Goal: Transaction & Acquisition: Obtain resource

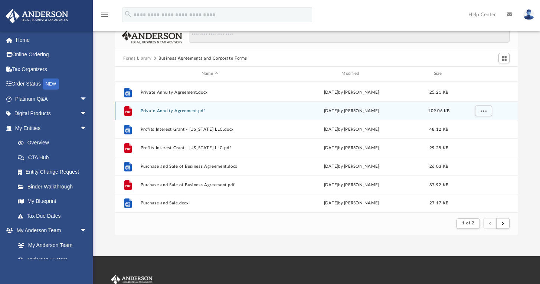
scroll to position [21, 0]
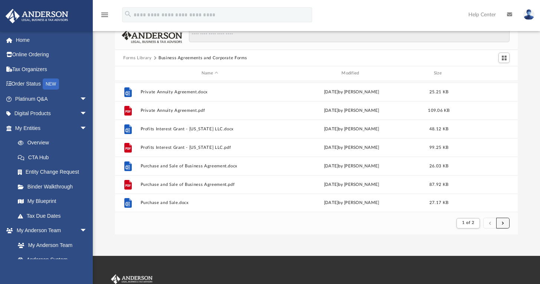
click at [503, 227] on button "submit" at bounding box center [502, 223] width 13 height 11
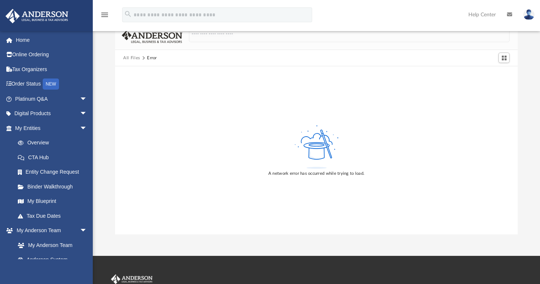
click at [135, 59] on button "All Files" at bounding box center [131, 58] width 17 height 7
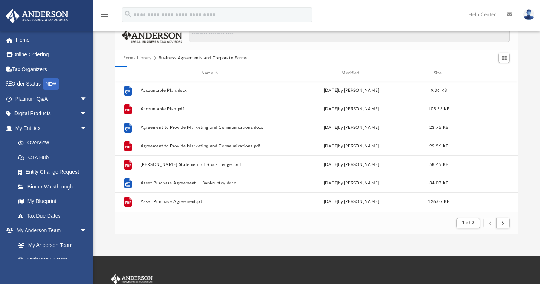
scroll to position [140, 396]
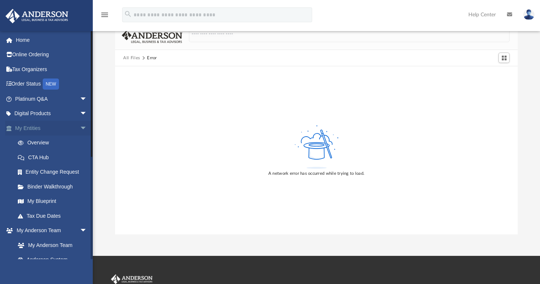
click at [34, 124] on link "My Entities arrow_drop_down" at bounding box center [51, 128] width 93 height 15
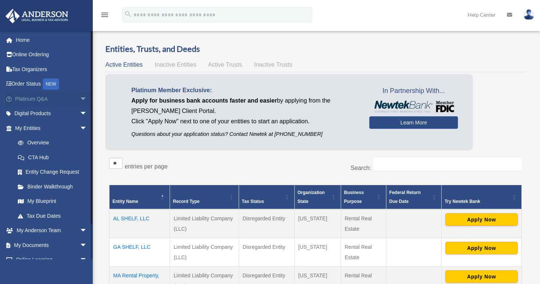
click at [80, 101] on span "arrow_drop_down" at bounding box center [87, 99] width 15 height 15
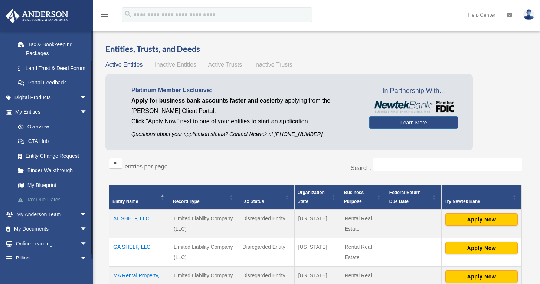
scroll to position [174, 0]
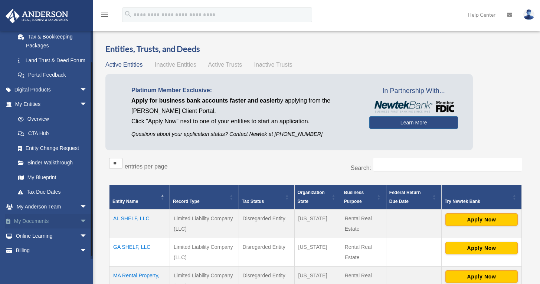
click at [80, 228] on span "arrow_drop_down" at bounding box center [87, 221] width 15 height 15
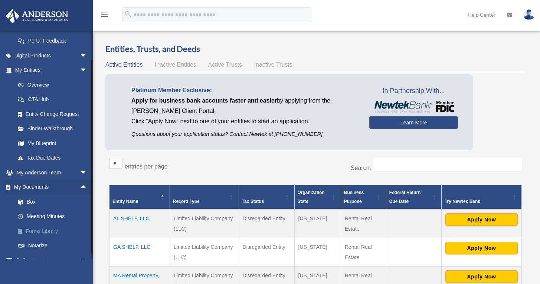
scroll to position [250, 0]
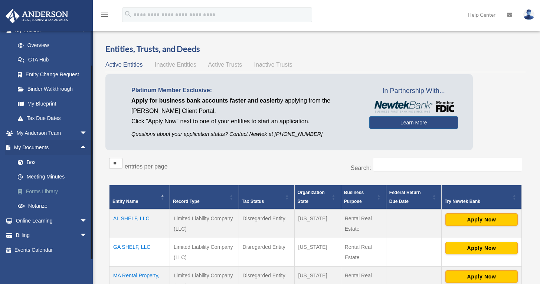
click at [52, 192] on link "Forms Library" at bounding box center [54, 191] width 88 height 15
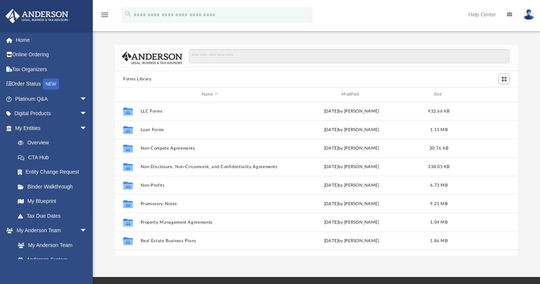
scroll to position [352, 0]
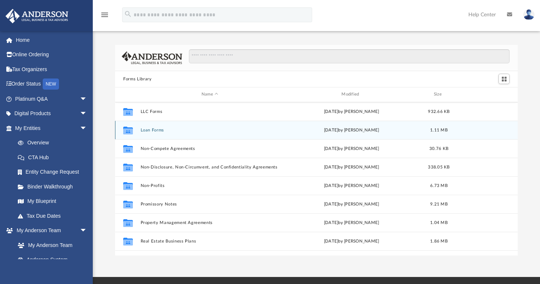
click at [165, 132] on button "Loan Forms" at bounding box center [210, 130] width 138 height 5
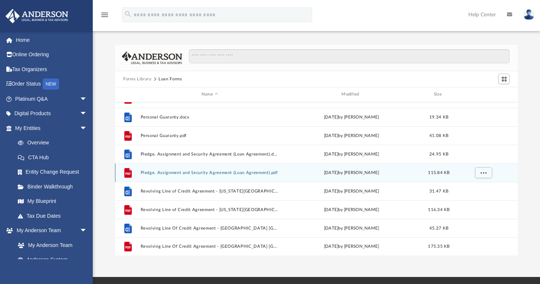
scroll to position [0, 0]
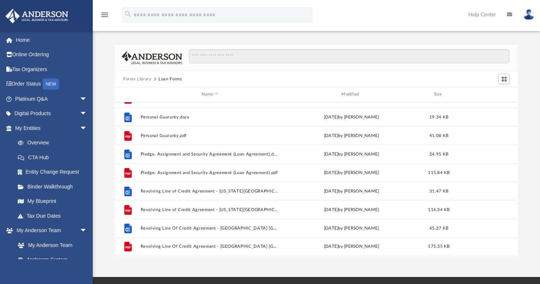
click at [147, 78] on button "Forms Library" at bounding box center [137, 79] width 28 height 7
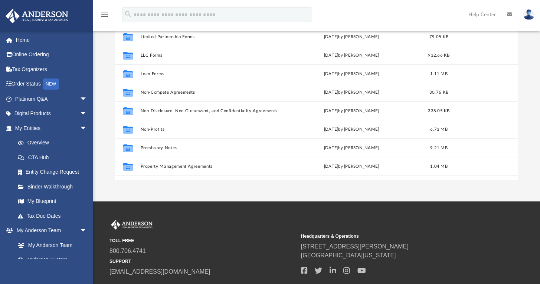
scroll to position [332, 0]
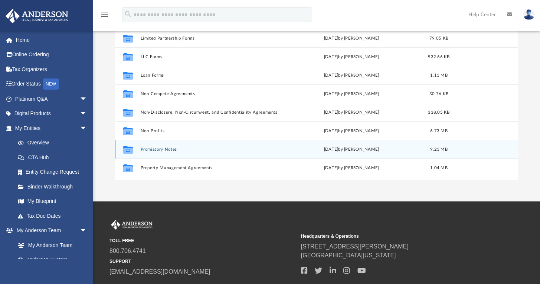
click at [164, 148] on button "Promissory Notes" at bounding box center [210, 149] width 138 height 5
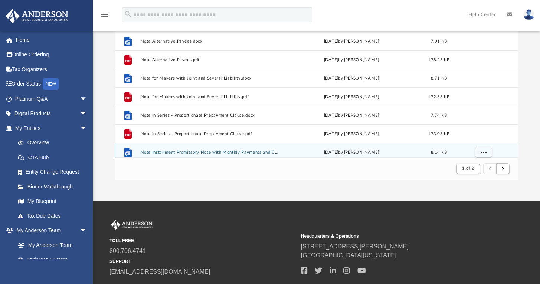
scroll to position [796, 0]
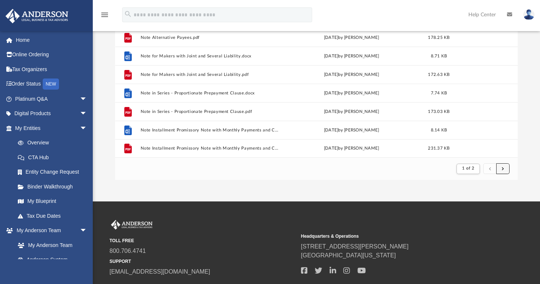
click at [505, 170] on button "submit" at bounding box center [502, 169] width 13 height 11
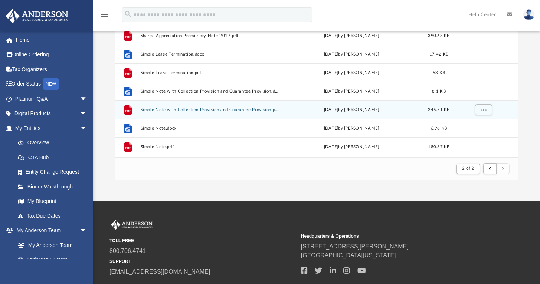
scroll to position [640, 0]
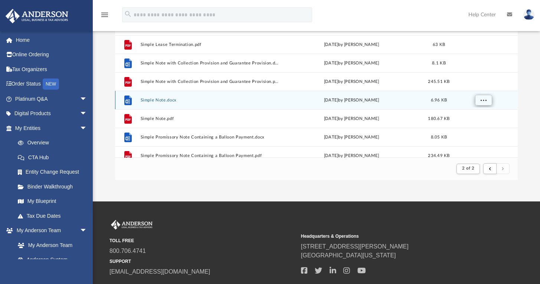
click at [484, 101] on span "More options" at bounding box center [483, 100] width 6 height 4
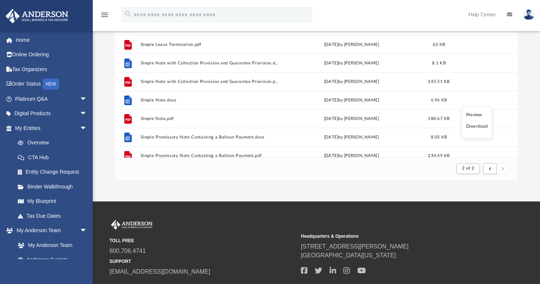
click at [475, 127] on li "Download" at bounding box center [477, 127] width 22 height 8
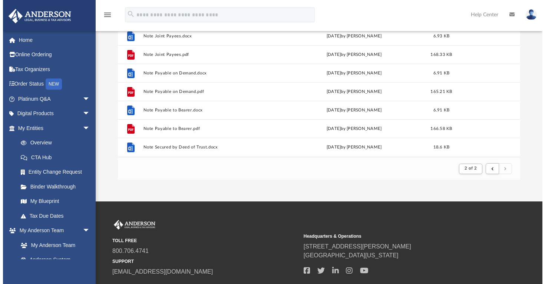
scroll to position [146, 407]
